Goal: Find specific page/section: Find specific page/section

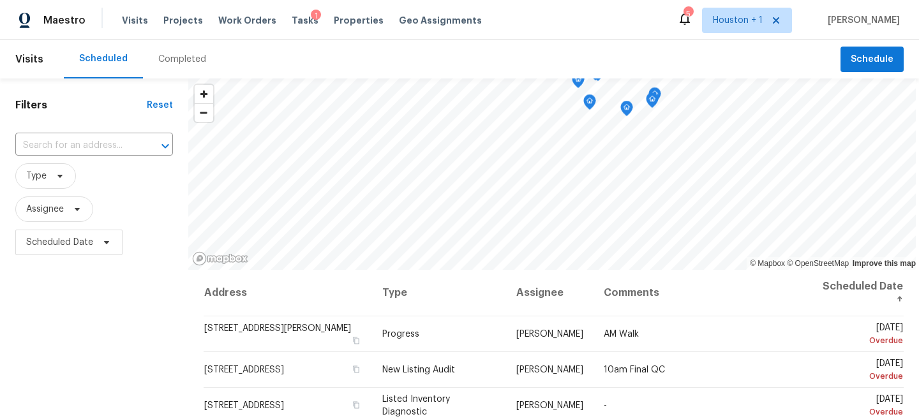
click at [188, 59] on div "Completed" at bounding box center [182, 59] width 48 height 13
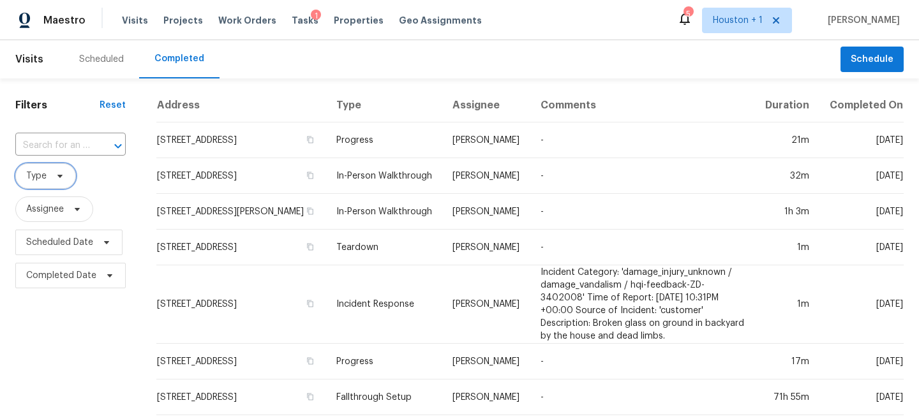
click at [51, 175] on span at bounding box center [58, 176] width 14 height 10
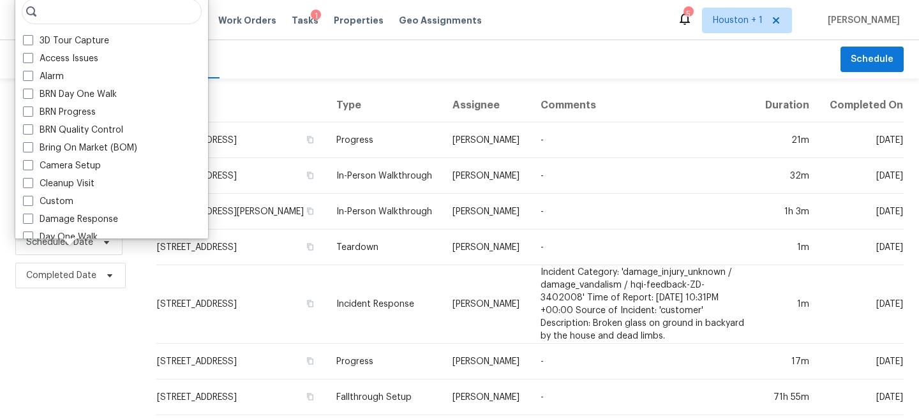
click at [293, 74] on div "Scheduled Completed" at bounding box center [452, 59] width 776 height 38
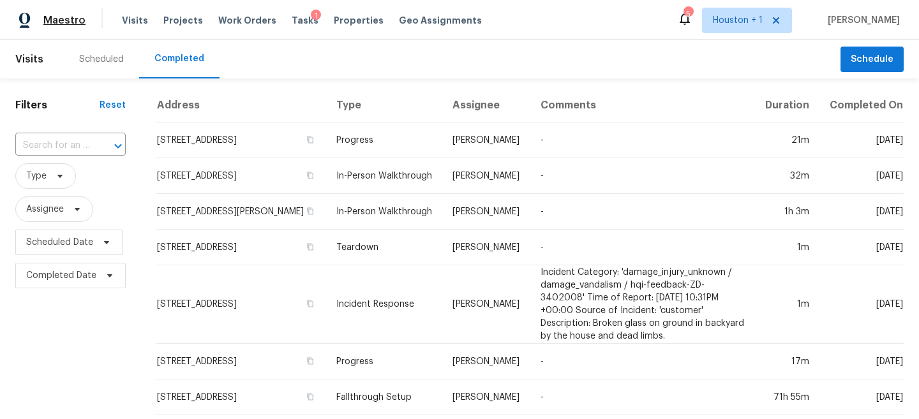
click at [44, 17] on span "Maestro" at bounding box center [64, 20] width 42 height 13
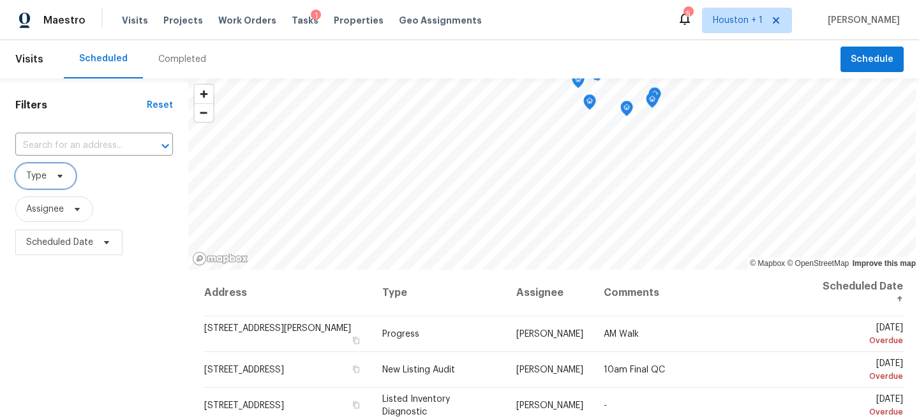
click at [48, 182] on span "Type" at bounding box center [45, 176] width 61 height 26
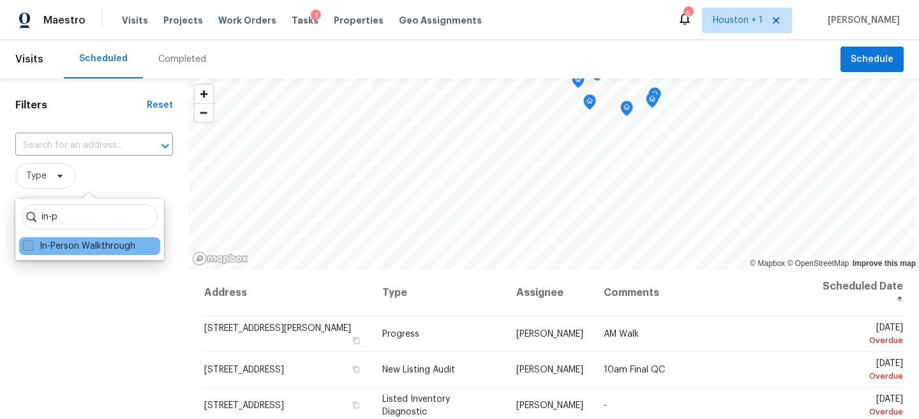
type input "in-p"
click at [67, 249] on label "In-Person Walkthrough" at bounding box center [79, 246] width 112 height 13
click at [31, 248] on input "In-Person Walkthrough" at bounding box center [27, 244] width 8 height 8
checkbox input "true"
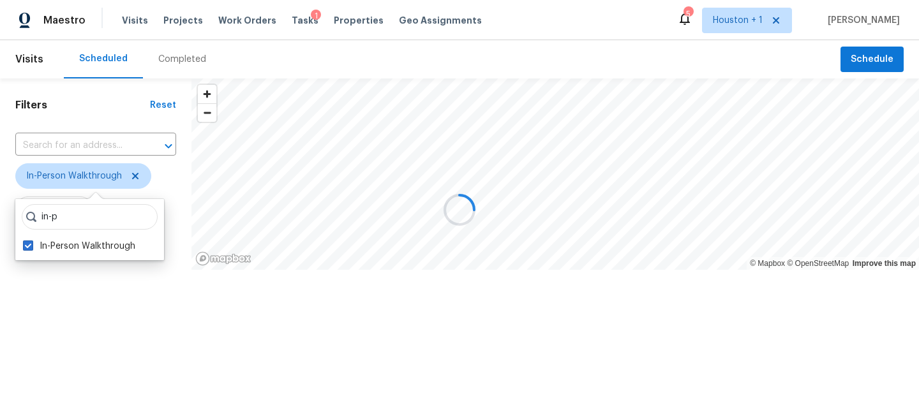
click at [61, 333] on div at bounding box center [459, 209] width 919 height 419
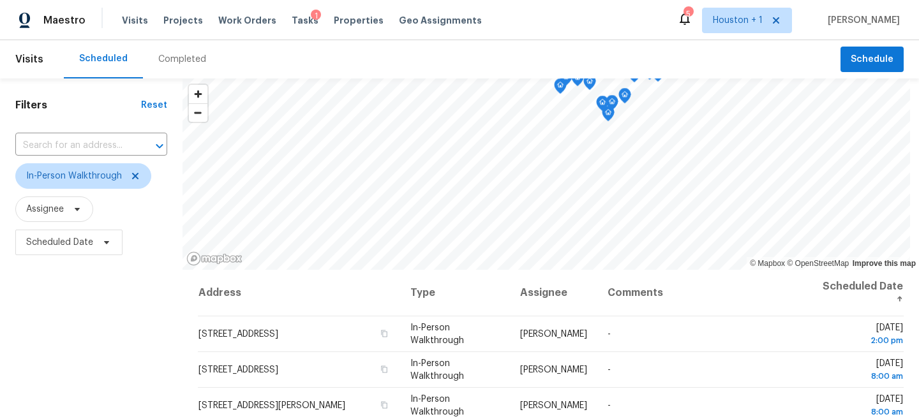
scroll to position [4, 0]
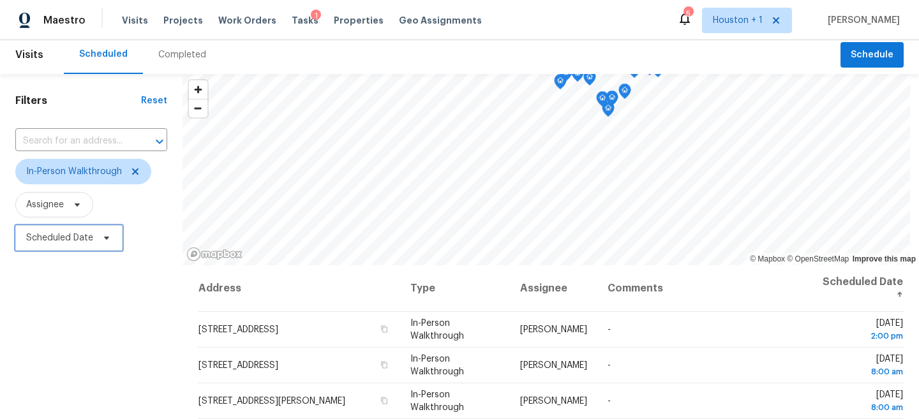
click at [68, 242] on span "Scheduled Date" at bounding box center [59, 238] width 67 height 13
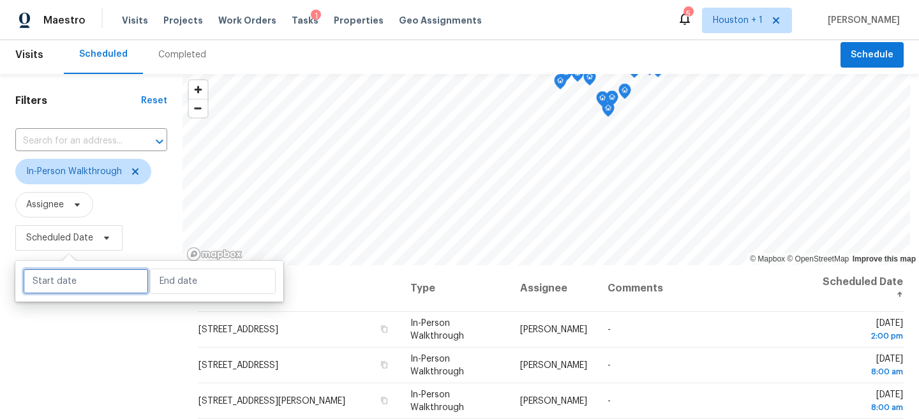
select select "7"
select select "2025"
select select "8"
select select "2025"
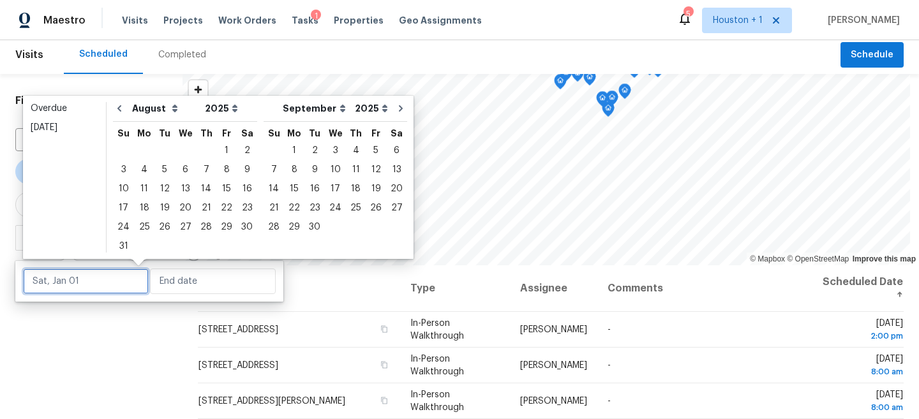
click at [70, 294] on div at bounding box center [149, 281] width 268 height 41
click at [156, 204] on div "19" at bounding box center [164, 208] width 20 height 18
type input "[DATE]"
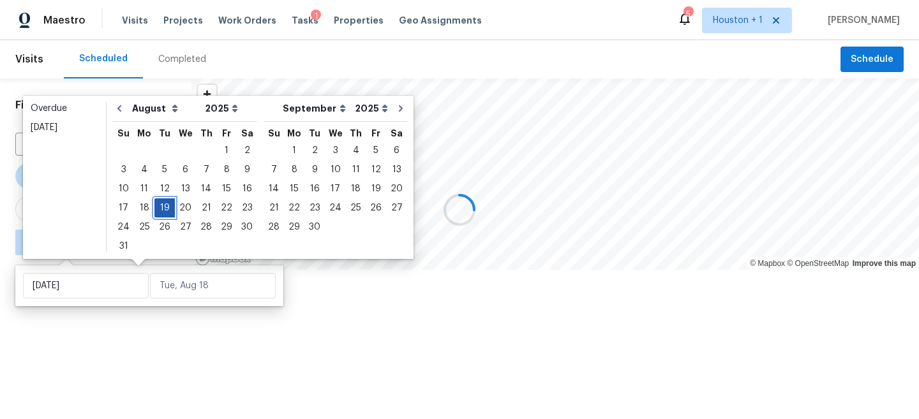
click at [156, 204] on div "19" at bounding box center [164, 208] width 20 height 18
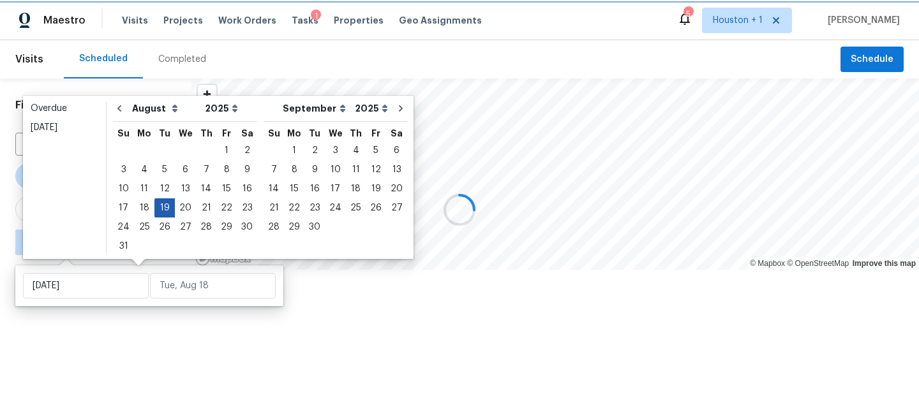
type input "[DATE]"
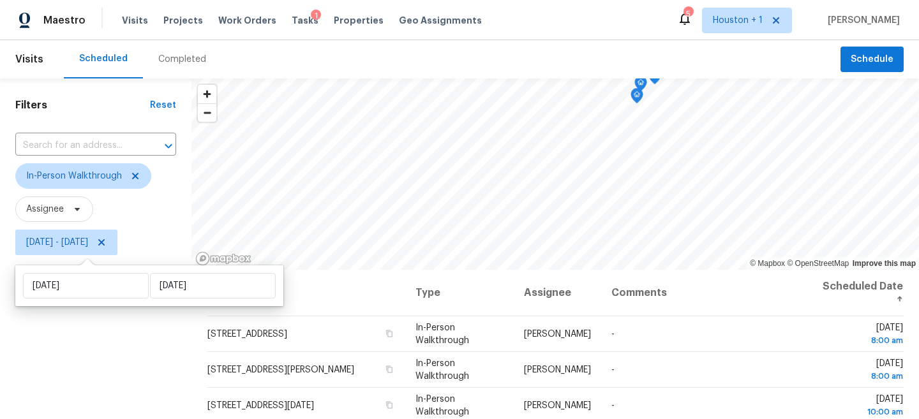
click at [313, 40] on div "Maestro Visits Projects Work Orders Tasks 1 Properties Geo Assignments 5 Housto…" at bounding box center [459, 20] width 919 height 40
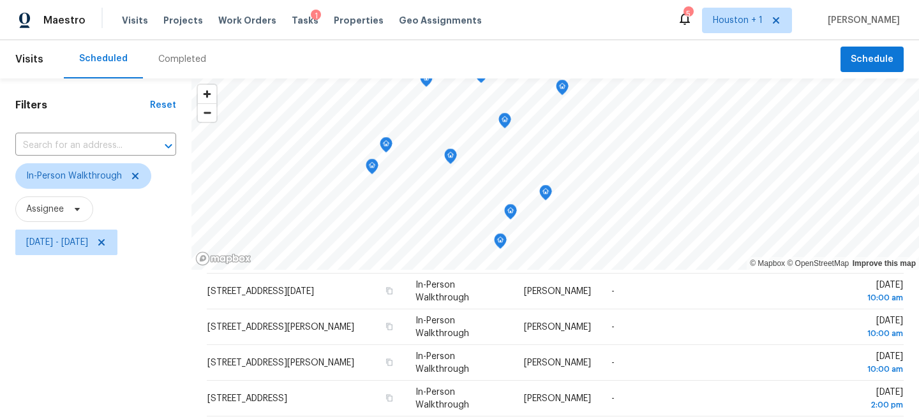
click at [541, 195] on icon "Map marker" at bounding box center [545, 193] width 11 height 15
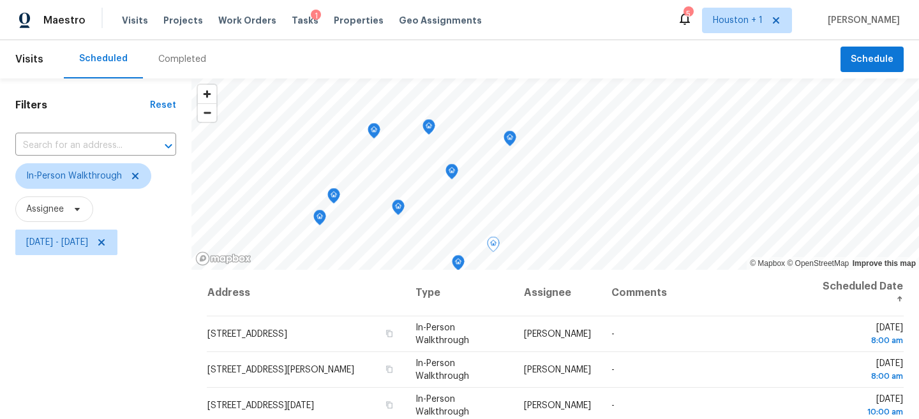
click at [505, 137] on icon "Map marker" at bounding box center [509, 138] width 11 height 15
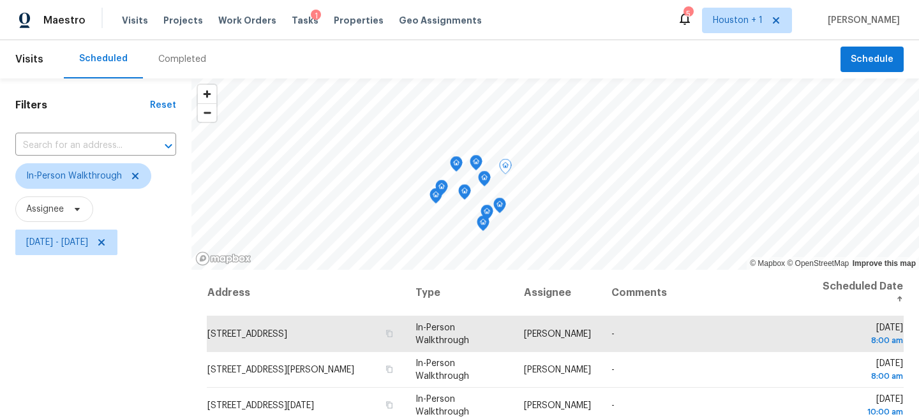
click at [71, 334] on div "Filters Reset ​ In-Person Walkthrough Assignee Tue, Aug 19 - Tue, Aug 19" at bounding box center [95, 341] width 191 height 527
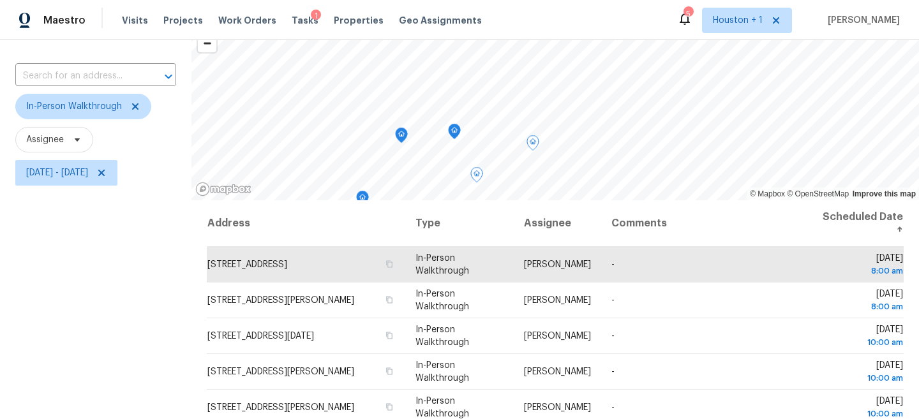
scroll to position [39, 0]
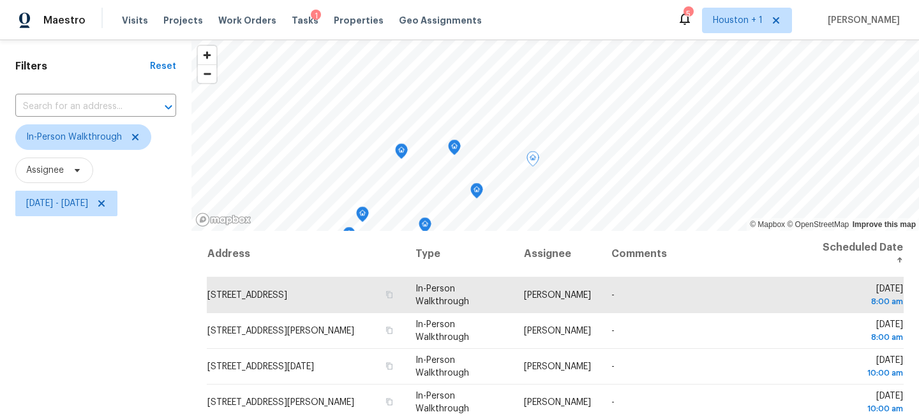
click at [477, 195] on icon "Map marker" at bounding box center [476, 191] width 11 height 15
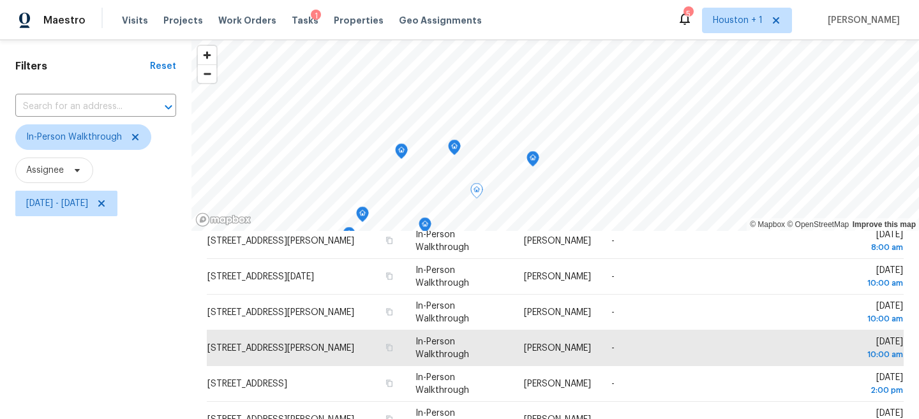
scroll to position [114, 0]
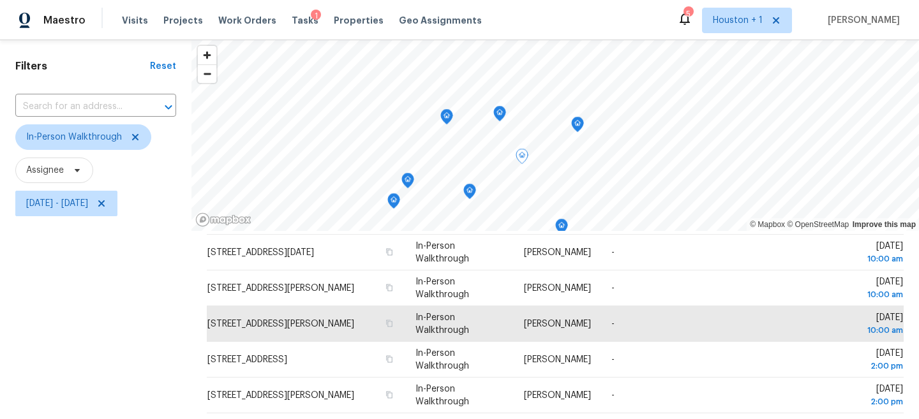
click at [501, 117] on icon "Map marker" at bounding box center [499, 114] width 11 height 15
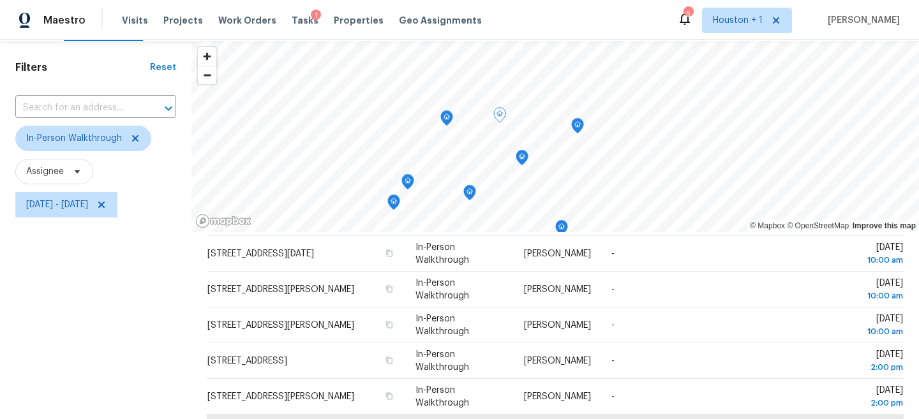
scroll to position [26, 0]
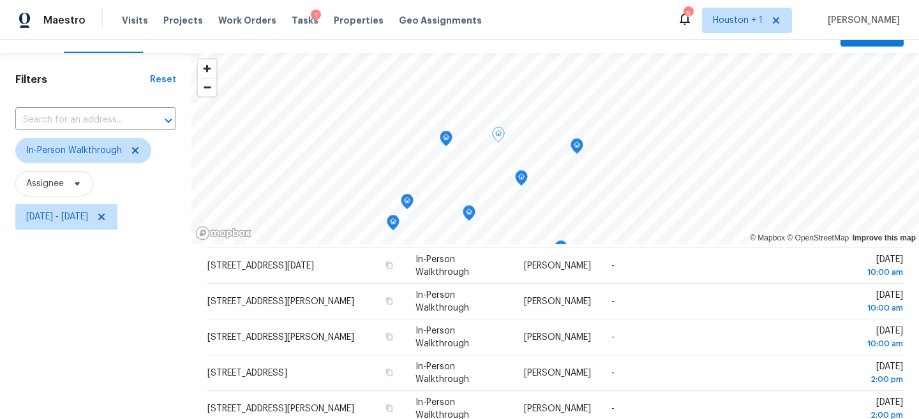
click at [443, 147] on div "Map marker" at bounding box center [446, 141] width 13 height 20
click at [443, 139] on icon "Map marker" at bounding box center [445, 138] width 11 height 15
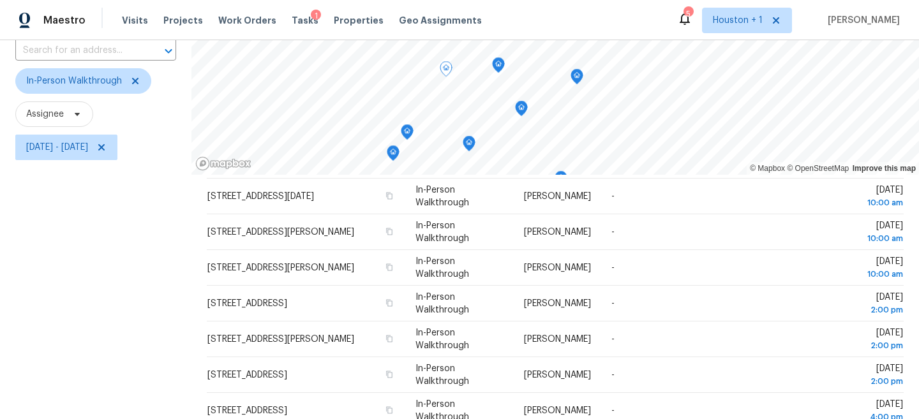
scroll to position [68, 0]
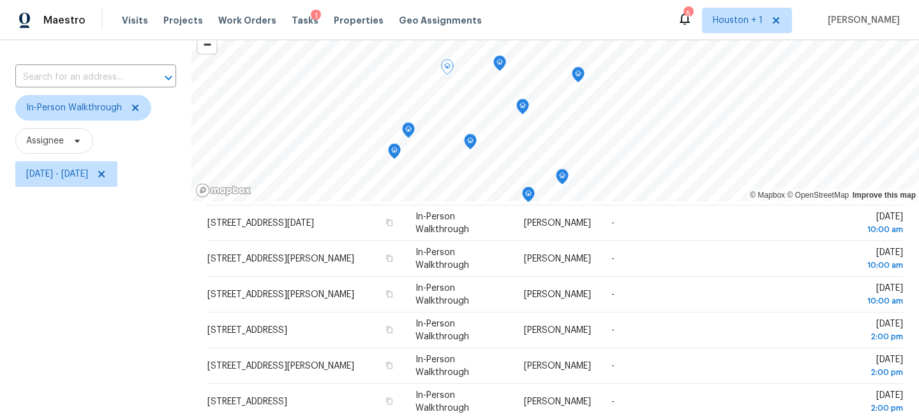
click at [469, 143] on icon "Map marker" at bounding box center [469, 142] width 11 height 15
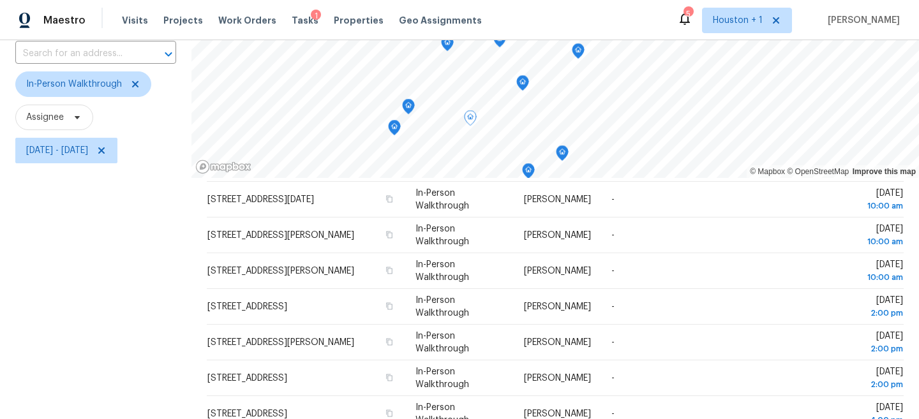
scroll to position [77, 0]
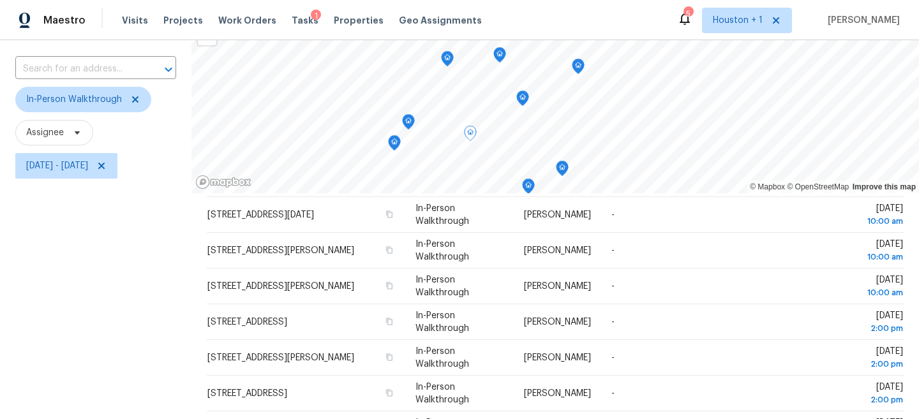
click at [409, 124] on icon "Map marker" at bounding box center [408, 122] width 11 height 15
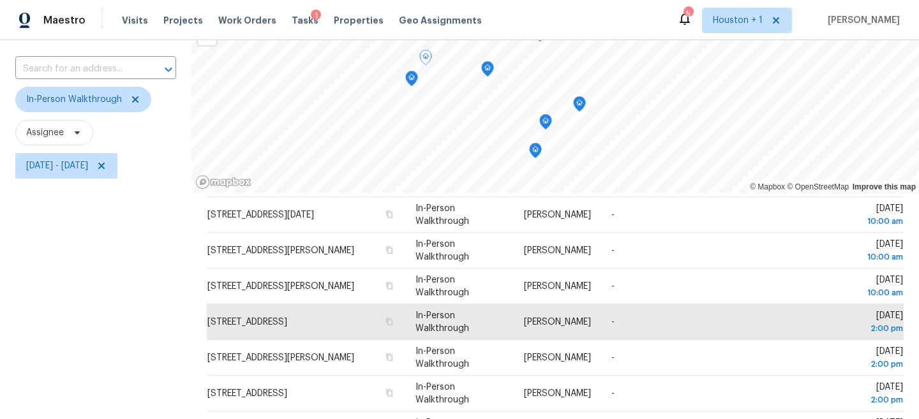
click at [413, 78] on icon "Map marker" at bounding box center [412, 78] width 4 height 3
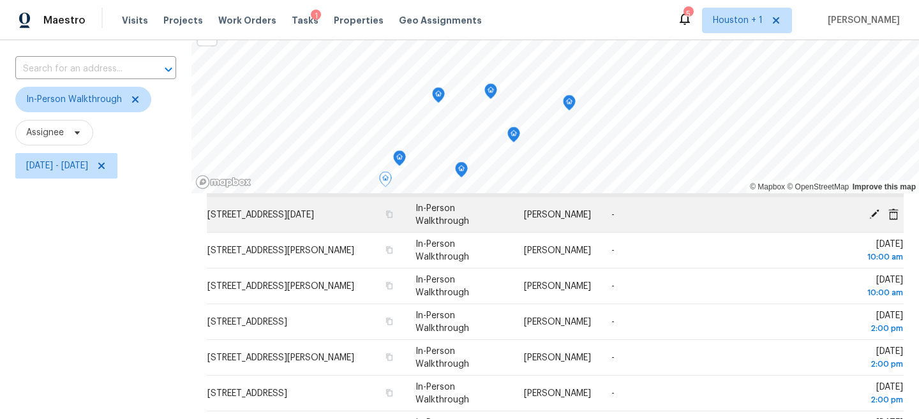
click at [438, 216] on div "© Mapbox © OpenStreetMap Improve this map Address Type Assignee Comments Schedu…" at bounding box center [554, 265] width 727 height 527
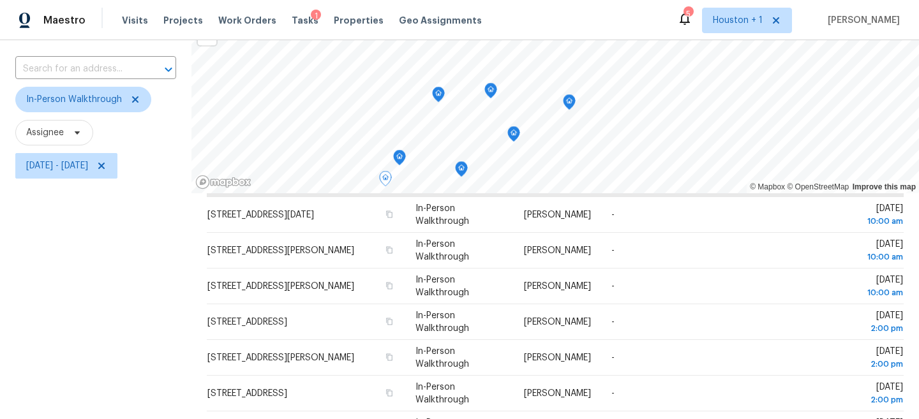
click at [433, 89] on icon "Map marker" at bounding box center [438, 95] width 13 height 16
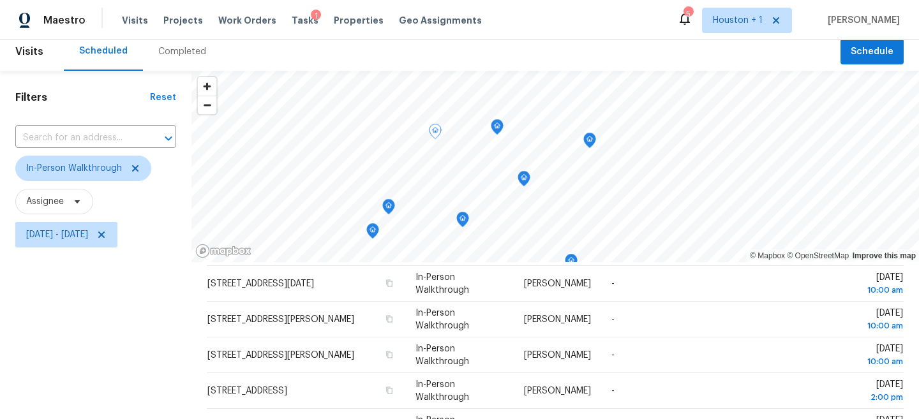
scroll to position [0, 0]
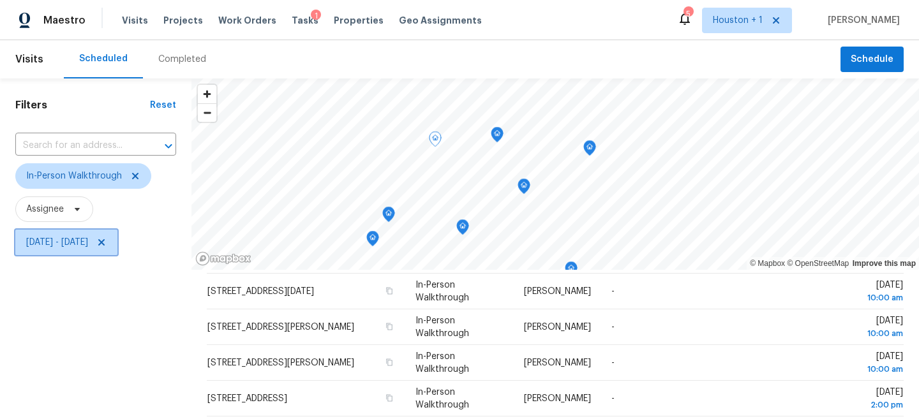
click at [105, 240] on icon at bounding box center [101, 242] width 6 height 6
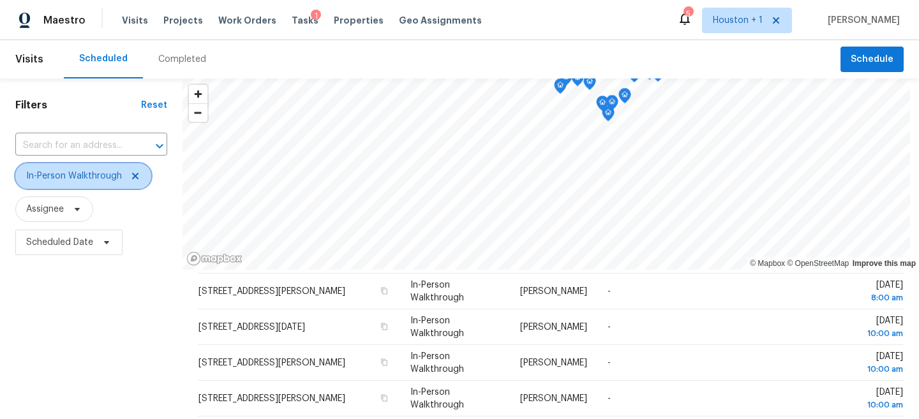
click at [135, 179] on icon at bounding box center [135, 176] width 10 height 10
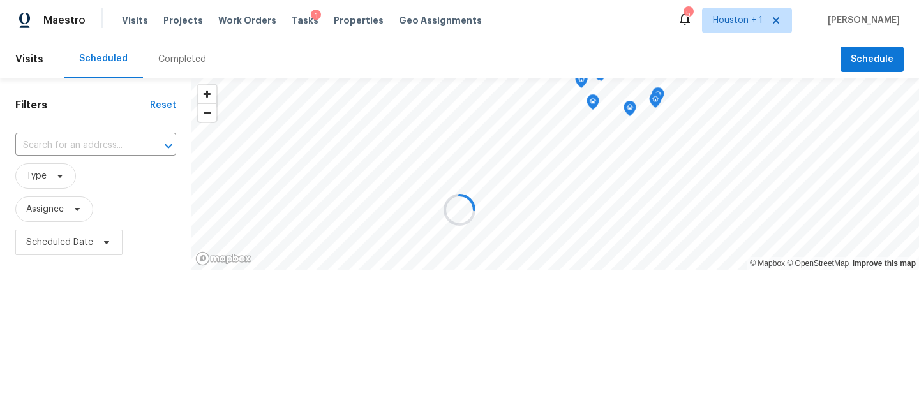
click at [131, 327] on div at bounding box center [459, 209] width 919 height 419
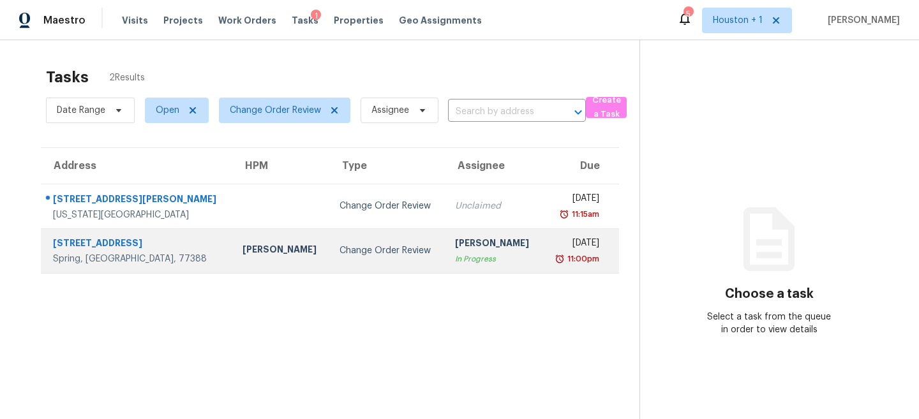
click at [362, 252] on div "Change Order Review" at bounding box center [386, 250] width 94 height 13
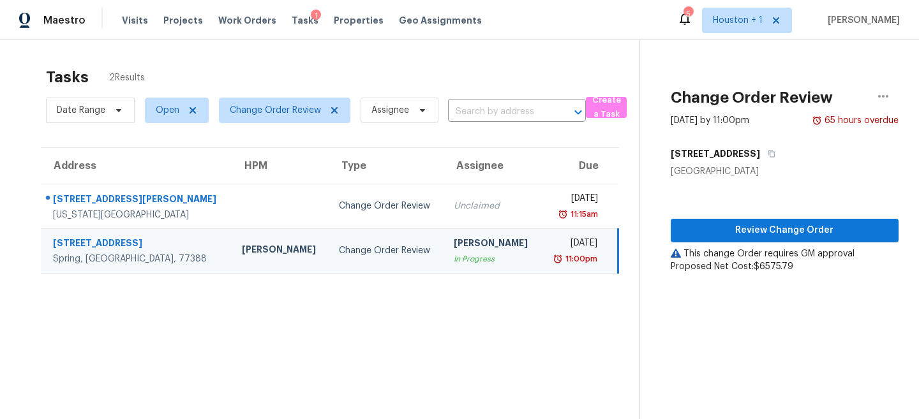
click at [482, 351] on section "Tasks 2 Results Date Range Open Change Order Review Assignee ​ Create a Task Ad…" at bounding box center [329, 260] width 619 height 399
